Goal: Task Accomplishment & Management: Complete application form

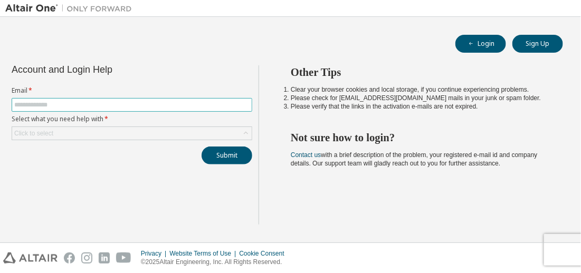
click at [149, 107] on input "text" at bounding box center [131, 105] width 235 height 8
type input "**********"
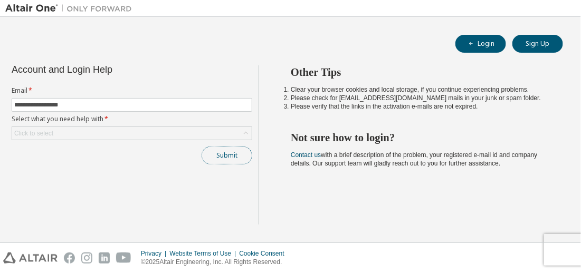
click at [224, 158] on button "Submit" at bounding box center [227, 156] width 51 height 18
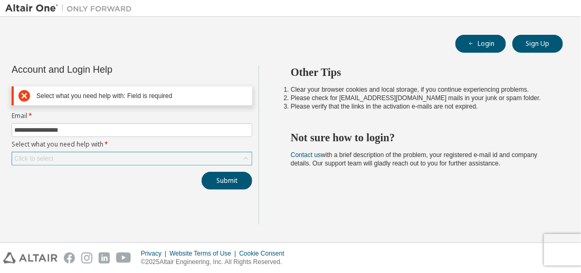
click at [64, 158] on div "Click to select" at bounding box center [132, 159] width 240 height 13
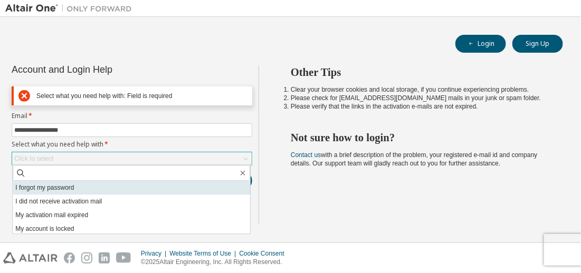
click at [61, 190] on li "I forgot my password" at bounding box center [132, 188] width 238 height 14
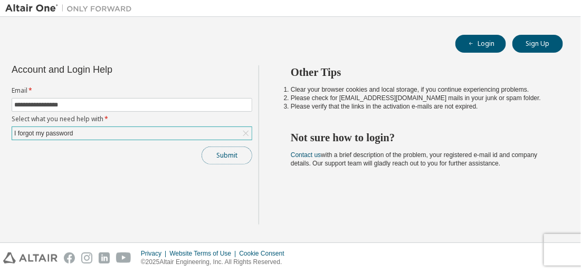
click at [210, 153] on button "Submit" at bounding box center [227, 156] width 51 height 18
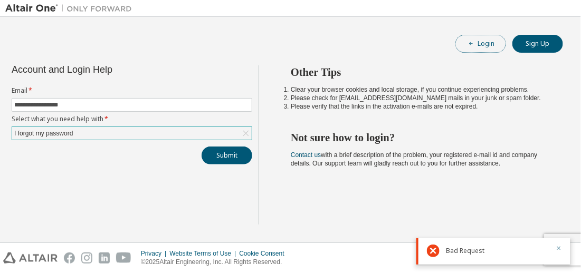
click at [488, 43] on button "Login" at bounding box center [481, 44] width 51 height 18
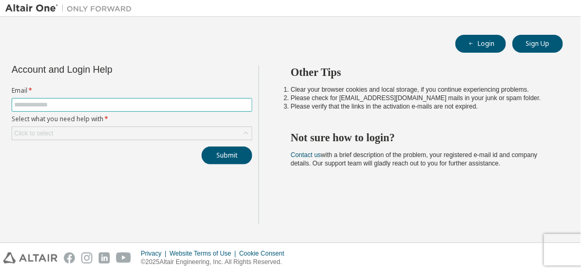
click at [184, 105] on input "text" at bounding box center [131, 105] width 235 height 8
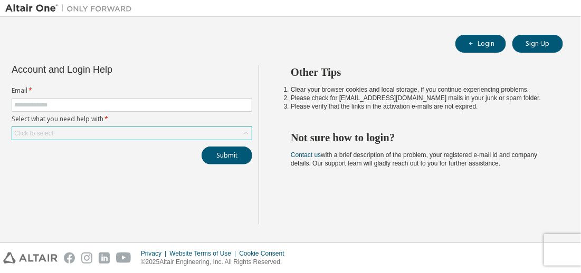
click at [164, 132] on div "Click to select" at bounding box center [132, 133] width 240 height 13
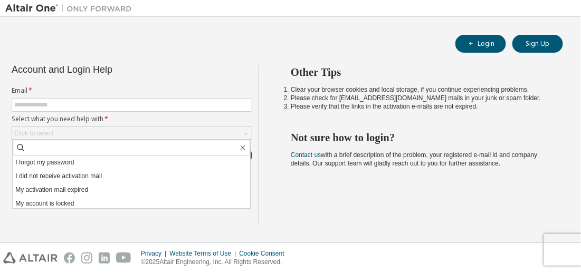
click at [211, 43] on div "Login Sign Up" at bounding box center [290, 44] width 545 height 18
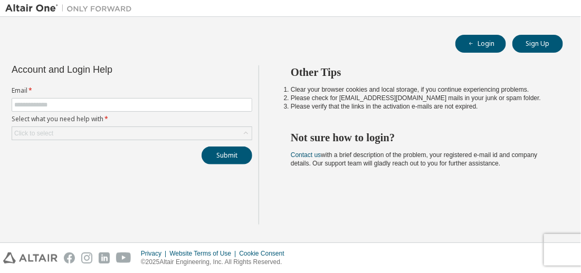
drag, startPoint x: 49, startPoint y: 1, endPoint x: 185, endPoint y: 47, distance: 144.4
click at [185, 48] on div "Login Sign Up" at bounding box center [290, 44] width 545 height 18
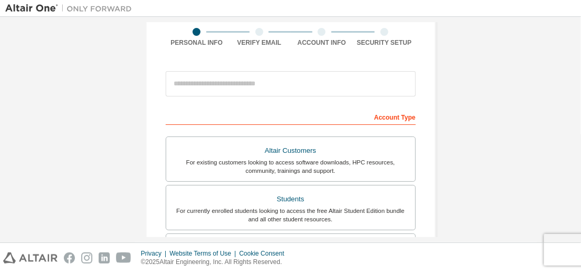
scroll to position [84, 0]
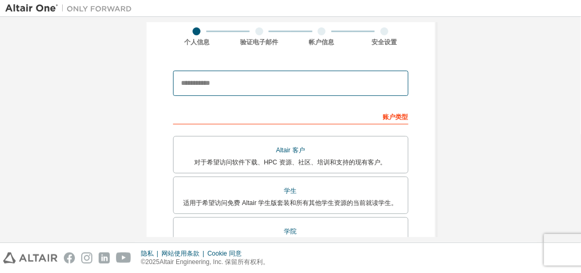
click at [219, 83] on input "email" at bounding box center [290, 83] width 235 height 25
click at [204, 82] on input "email" at bounding box center [290, 83] width 235 height 25
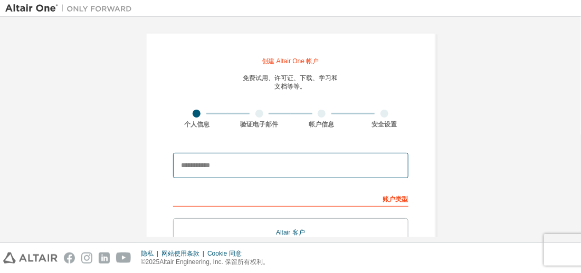
scroll to position [166, 0]
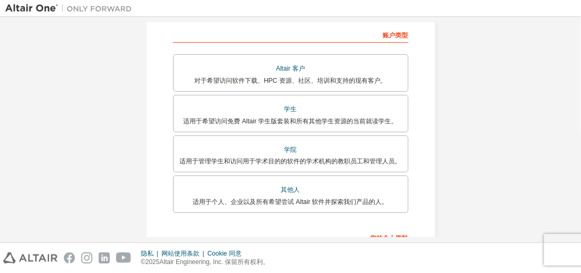
click at [138, 79] on div "创建 Altair One 帐户 免费试用、许可证、下载、学习和 文档等等。 个人信息 验证电子邮件 帐户信息 安全设置 这是联合邮箱。无需注册新账户。您应该…" at bounding box center [291, 120] width 316 height 529
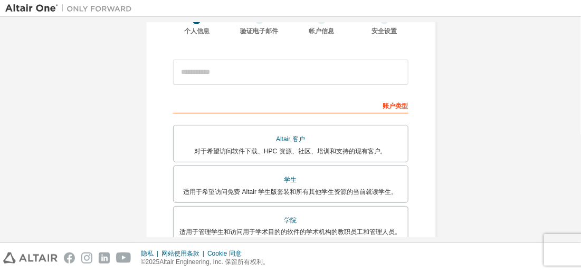
scroll to position [2, 0]
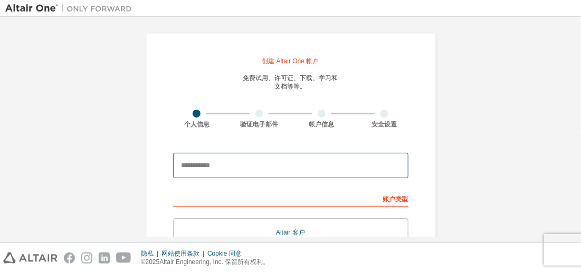
click at [246, 167] on input "email" at bounding box center [290, 165] width 235 height 25
type input "**********"
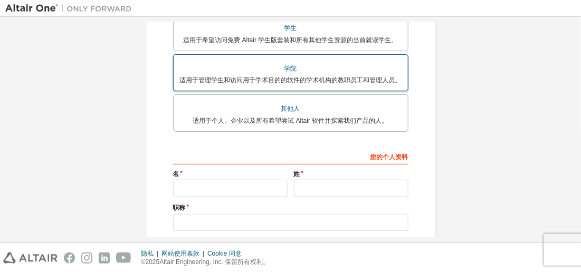
scroll to position [249, 0]
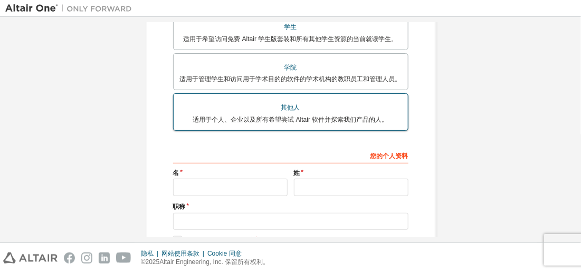
click at [291, 112] on div "其他人" at bounding box center [291, 107] width 222 height 15
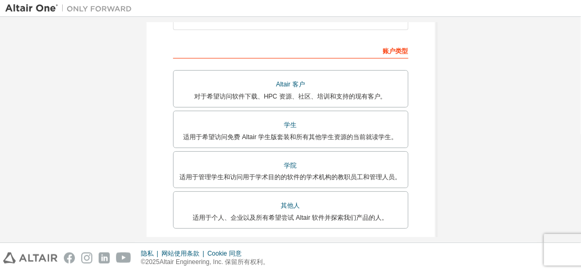
scroll to position [312, 0]
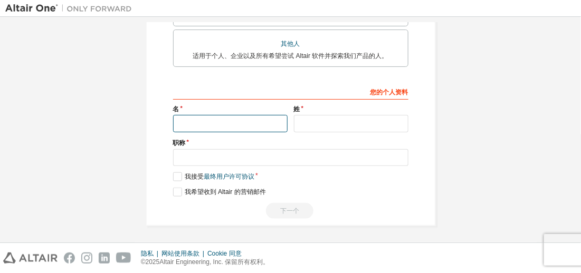
click at [252, 121] on input "text" at bounding box center [230, 123] width 115 height 17
type input "**"
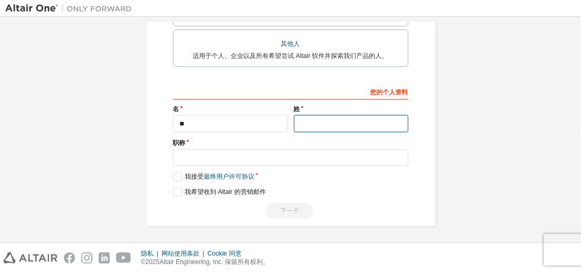
click at [328, 125] on input "text" at bounding box center [351, 123] width 115 height 17
type input "**"
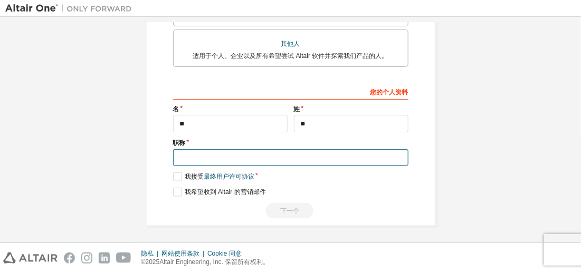
click at [259, 160] on input "text" at bounding box center [290, 157] width 235 height 17
type input "*******"
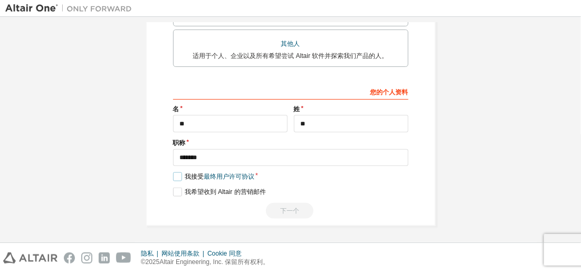
click at [178, 177] on label "我接受 最终用户许可协议" at bounding box center [213, 177] width 81 height 9
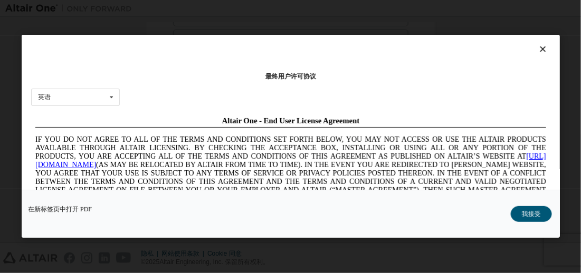
scroll to position [0, 0]
click at [109, 103] on icon at bounding box center [111, 97] width 13 height 16
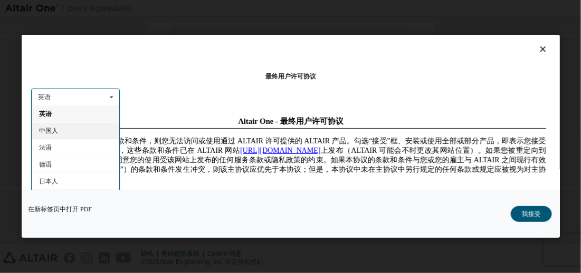
click at [85, 130] on div "中国人" at bounding box center [76, 130] width 88 height 17
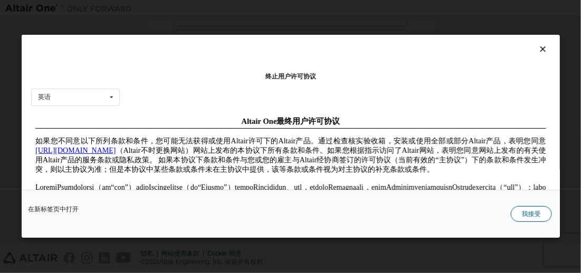
click at [528, 214] on font "我接受" at bounding box center [531, 214] width 19 height 7
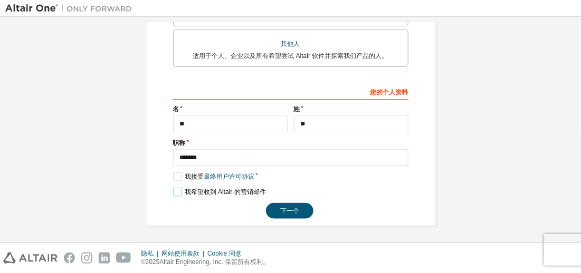
click at [179, 192] on label "我希望收到 Altair 的营销邮件" at bounding box center [219, 192] width 93 height 9
click at [282, 207] on font "下一个" at bounding box center [289, 210] width 19 height 7
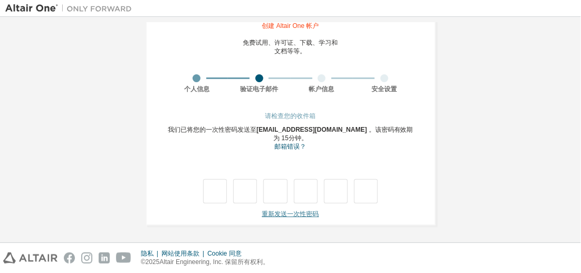
scroll to position [30, 0]
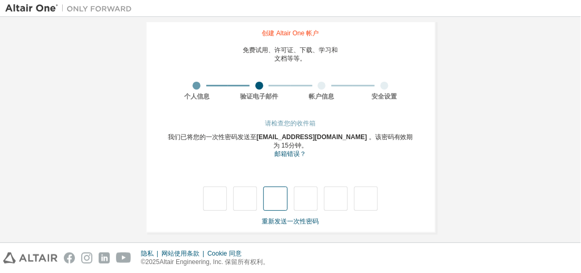
type input "*"
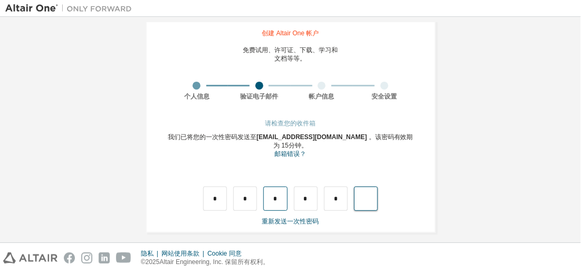
type input "*"
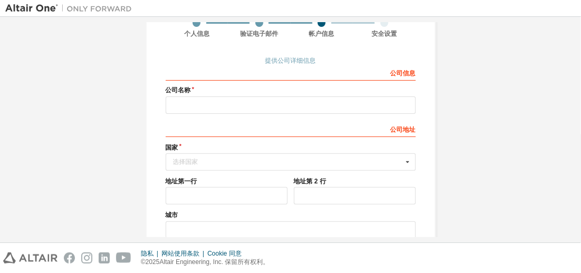
scroll to position [47, 0]
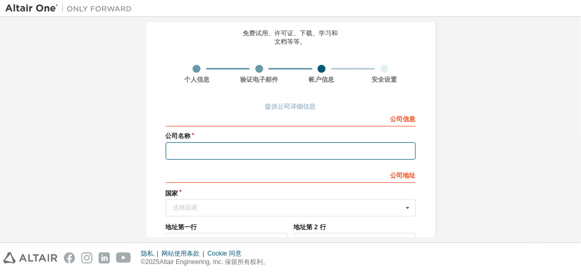
click at [196, 149] on input "text" at bounding box center [291, 151] width 250 height 17
type input "**********"
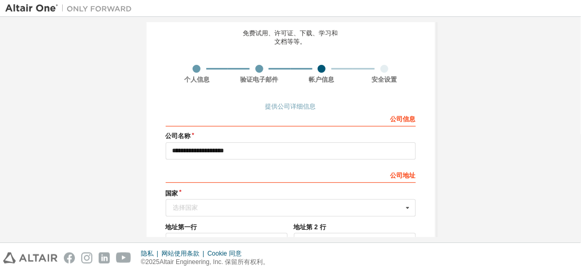
click at [217, 176] on div "公司 地址" at bounding box center [291, 174] width 250 height 17
click at [415, 178] on div "**********" at bounding box center [291, 189] width 290 height 402
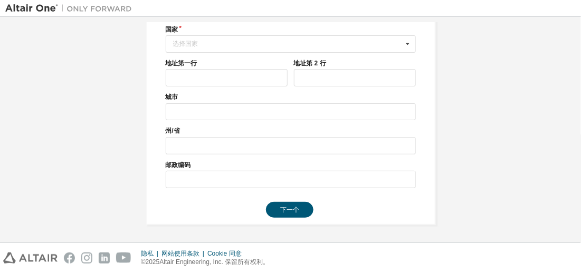
scroll to position [129, 0]
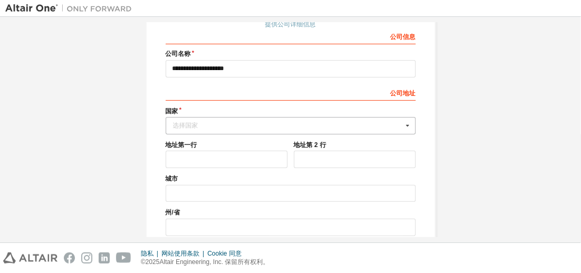
click at [270, 126] on div "选择国家" at bounding box center [288, 125] width 230 height 6
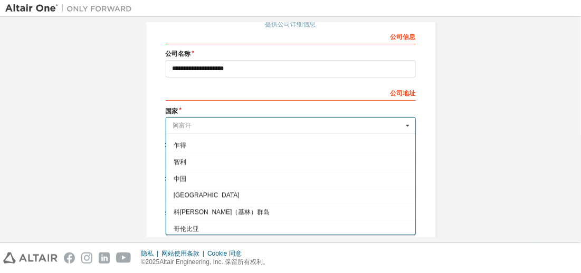
scroll to position [697, 0]
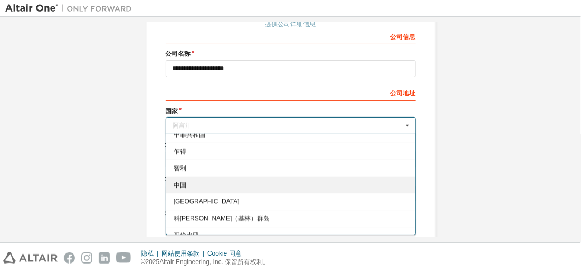
click at [180, 184] on font "中国" at bounding box center [179, 185] width 13 height 7
type input "***"
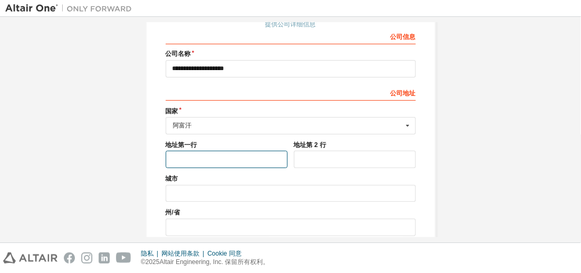
click at [209, 157] on input "text" at bounding box center [227, 159] width 122 height 17
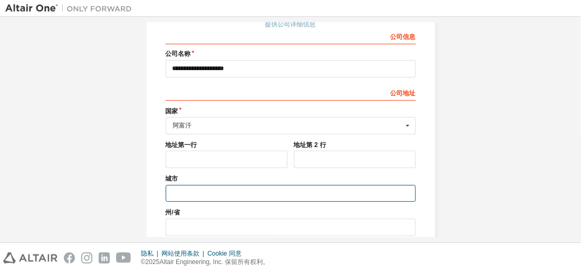
click at [200, 192] on input "text" at bounding box center [291, 193] width 250 height 17
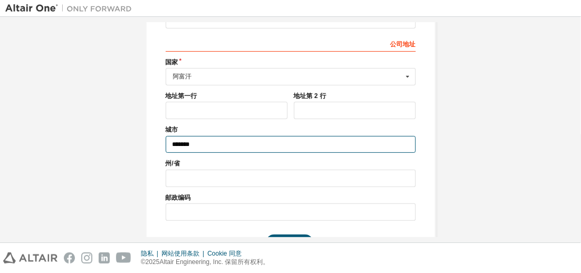
scroll to position [211, 0]
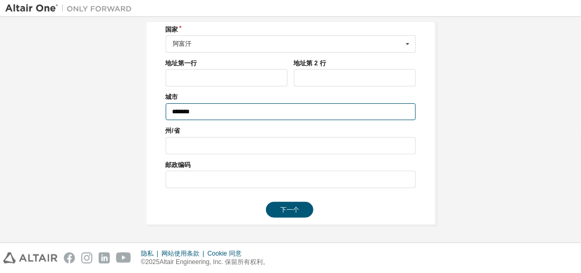
type input "*******"
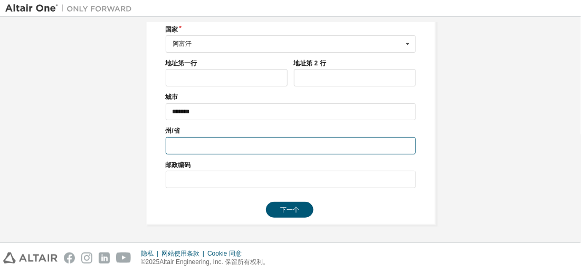
click at [192, 145] on input "text" at bounding box center [291, 145] width 250 height 17
type input "*******"
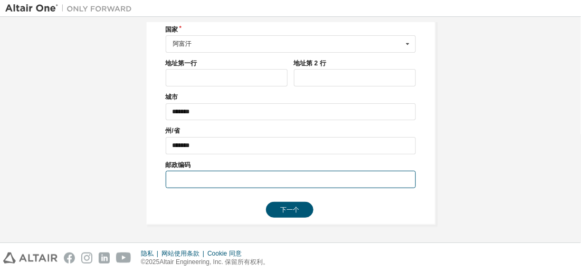
click at [193, 181] on input "text" at bounding box center [291, 179] width 250 height 17
type input "******"
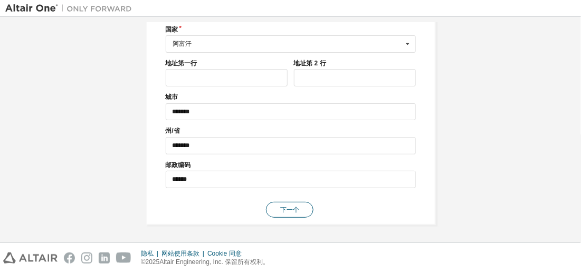
click at [293, 213] on font "下一个" at bounding box center [289, 209] width 19 height 7
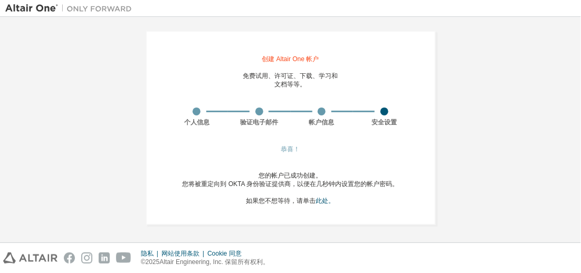
scroll to position [5, 0]
click at [287, 149] on font "恭喜！" at bounding box center [290, 148] width 19 height 7
